Goal: Task Accomplishment & Management: Complete application form

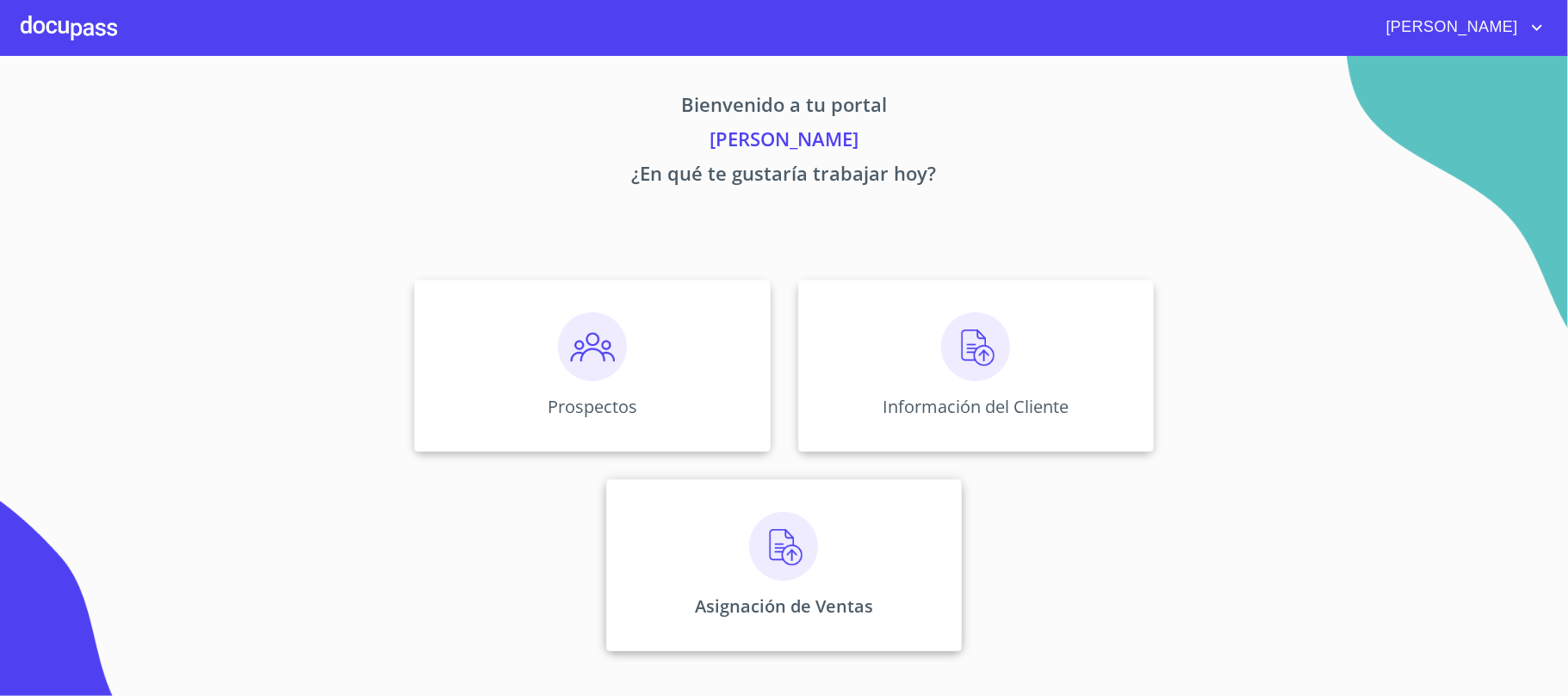
click at [773, 590] on div "Asignación de Ventas" at bounding box center [784, 565] width 356 height 173
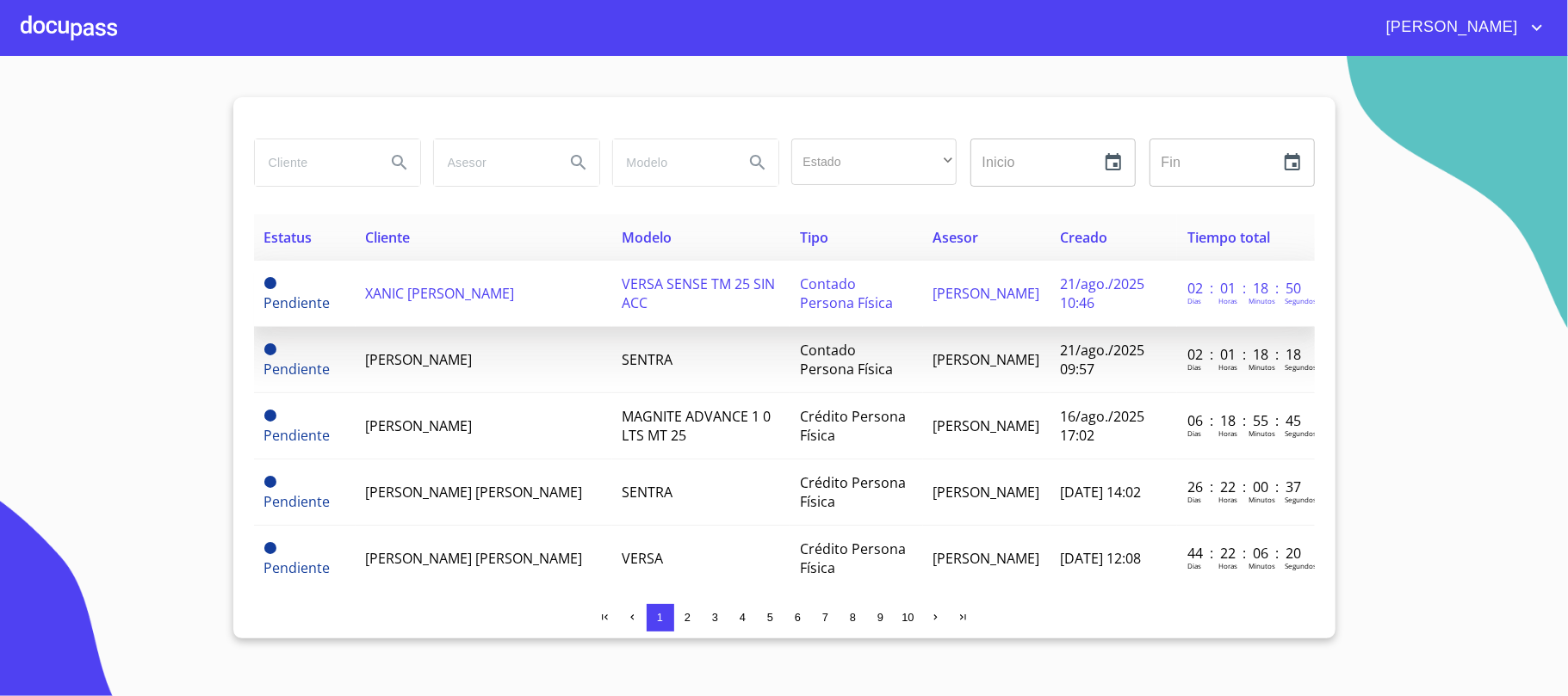
click at [558, 310] on td "XANIC [PERSON_NAME]" at bounding box center [484, 294] width 256 height 66
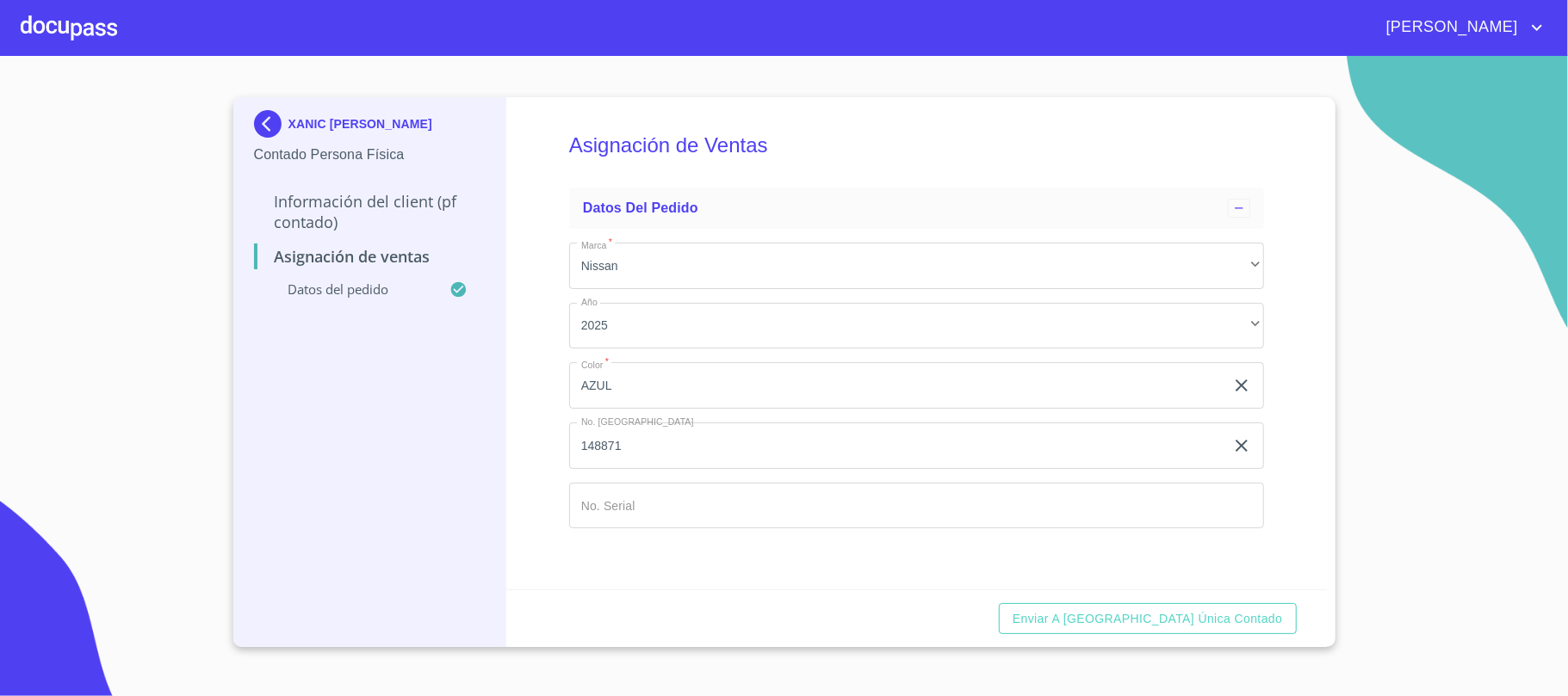
click at [689, 409] on input "Marca   *" at bounding box center [896, 385] width 656 height 46
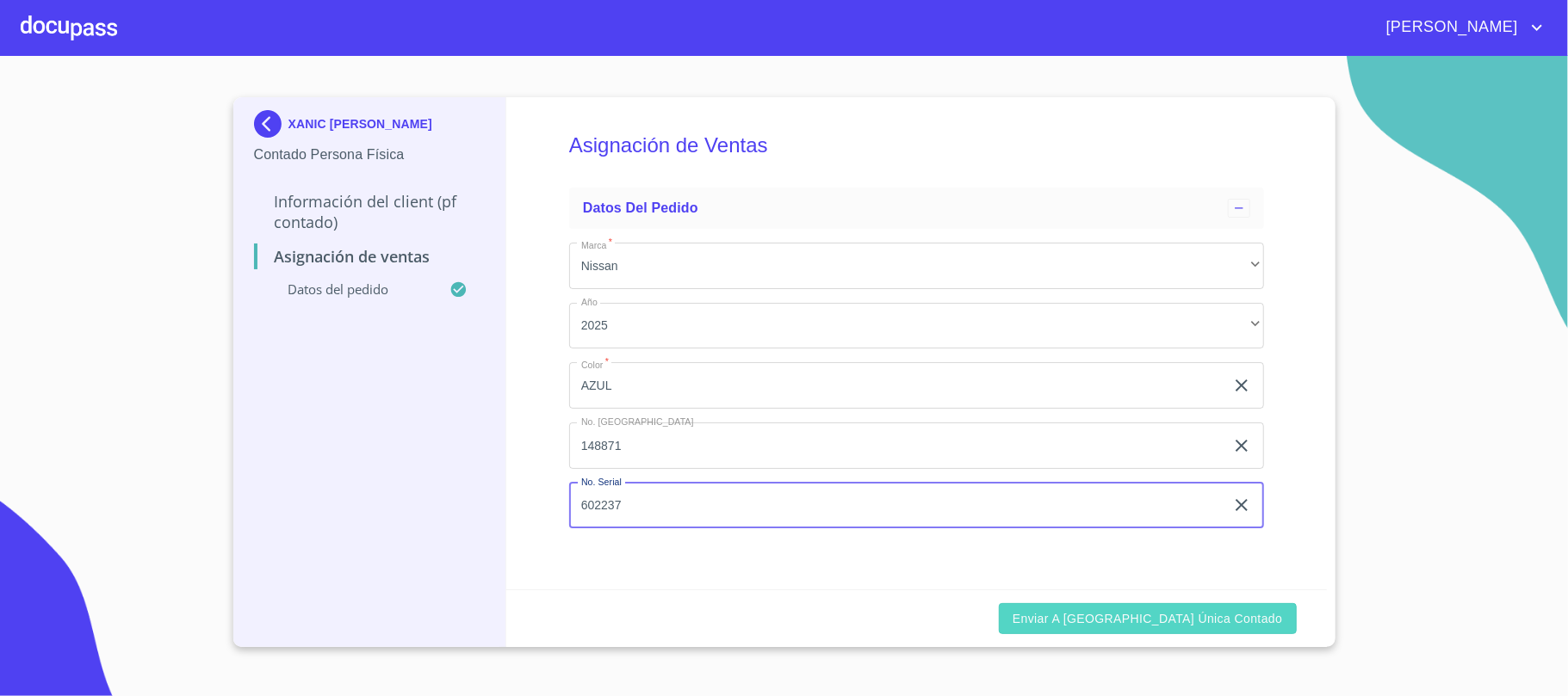
type input "602237"
click at [1281, 628] on span "Enviar a [GEOGRAPHIC_DATA] única contado" at bounding box center [1148, 619] width 270 height 22
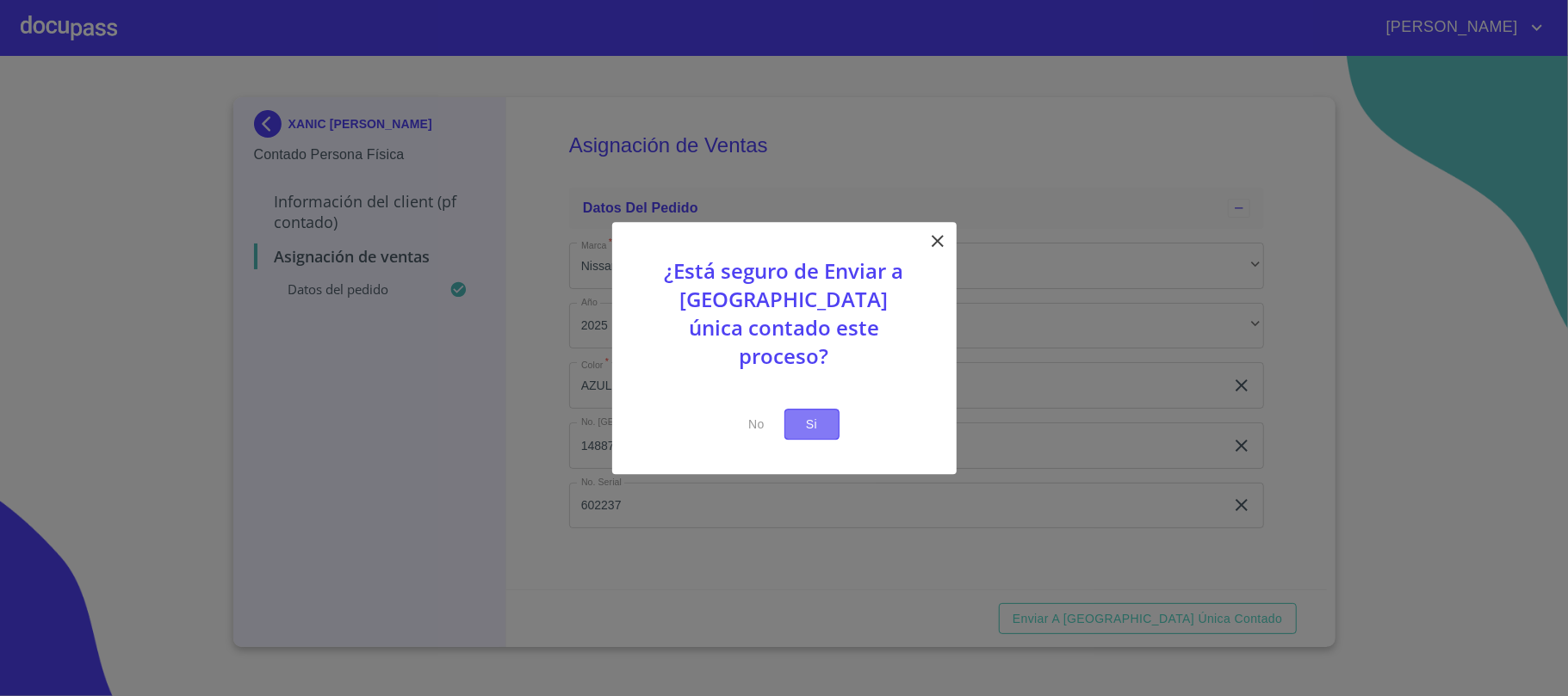
click at [812, 414] on span "Si" at bounding box center [812, 425] width 28 height 22
